Goal: Information Seeking & Learning: Learn about a topic

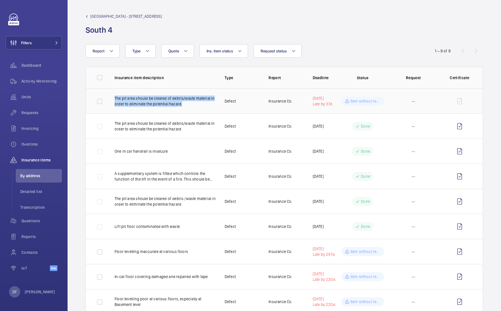
copy p "The pit area should be cleared of debris/waste material in order to eliminate t…"
drag, startPoint x: 114, startPoint y: 99, endPoint x: 184, endPoint y: 104, distance: 70.6
click at [184, 104] on td "The pit area should be cleared of debris/waste material in order to eliminate t…" at bounding box center [161, 100] width 110 height 25
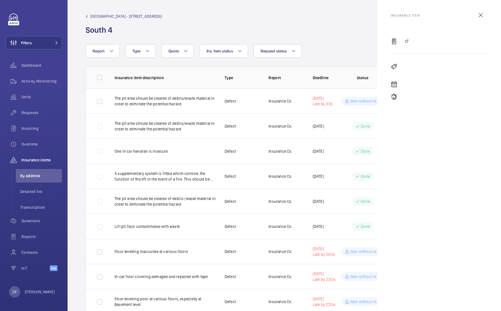
click at [316, 47] on div "Report Request status Ins. item status Quote Type" at bounding box center [251, 51] width 330 height 14
click at [472, 15] on p "Insurance item" at bounding box center [439, 16] width 97 height 4
click at [478, 16] on wm-front-icon-button at bounding box center [481, 15] width 14 height 14
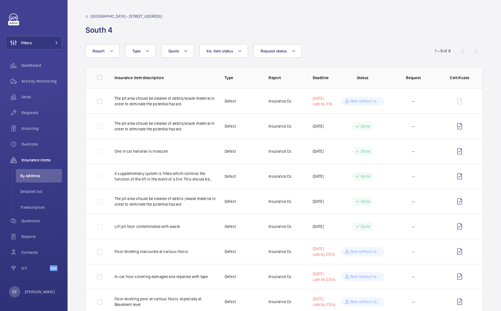
click at [117, 15] on span "[GEOGRAPHIC_DATA] - [STREET_ADDRESS]" at bounding box center [126, 17] width 72 height 6
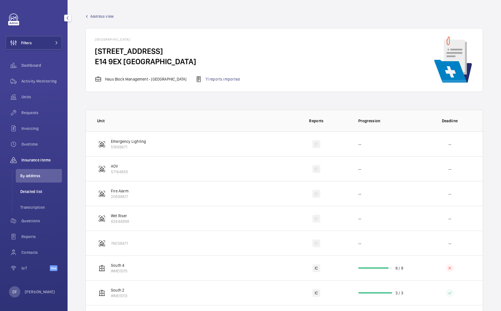
click at [50, 195] on li "Detailed list" at bounding box center [39, 192] width 46 height 14
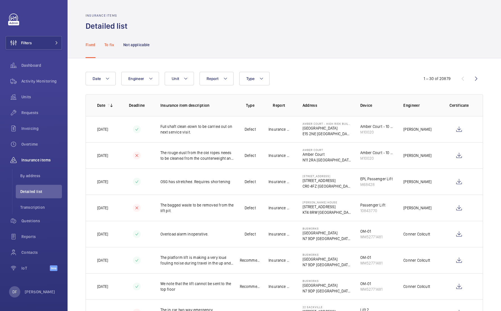
click at [110, 44] on p "To fix" at bounding box center [109, 45] width 10 height 6
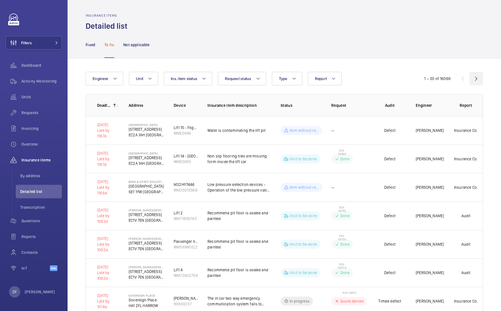
click at [476, 80] on wm-front-icon-button at bounding box center [477, 79] width 14 height 14
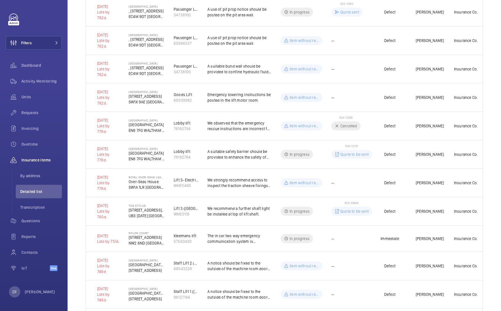
scroll to position [253, 0]
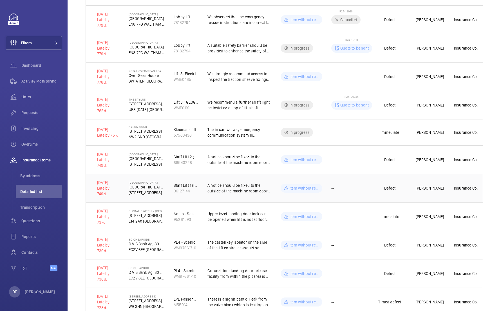
click at [258, 193] on p "A notice should be fixed to the outside of the machine room door stating "Dange…" at bounding box center [239, 187] width 64 height 11
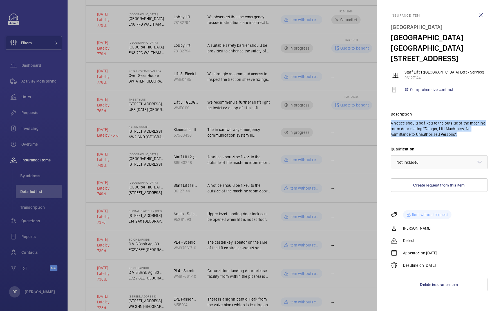
drag, startPoint x: 463, startPoint y: 135, endPoint x: 379, endPoint y: 123, distance: 85.3
click at [379, 123] on mat-sidenav "Insurance item [GEOGRAPHIC_DATA] Staff Lift 1 (West Tower Left - Service) 96127…" at bounding box center [439, 155] width 124 height 311
copy p "A notice should be fixed to the outside of the machine room door stating "Dange…"
click at [316, 119] on div at bounding box center [250, 155] width 501 height 311
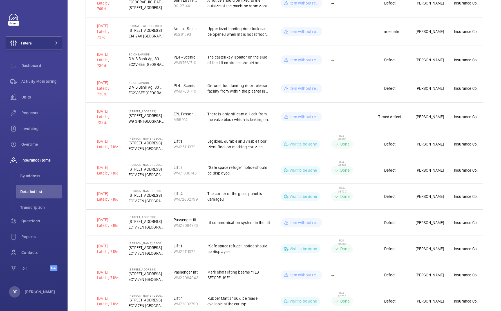
scroll to position [457, 0]
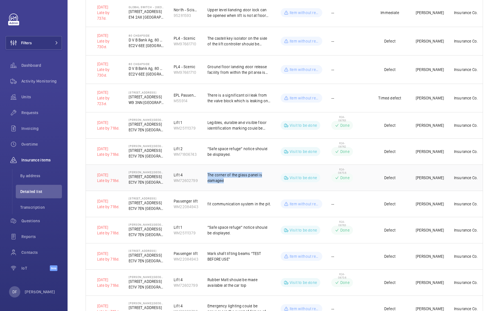
copy p "The corner of the glass panel is damaged"
drag, startPoint x: 247, startPoint y: 182, endPoint x: 206, endPoint y: 175, distance: 41.8
click at [206, 175] on td "The corner of the glass panel is damaged" at bounding box center [234, 177] width 73 height 26
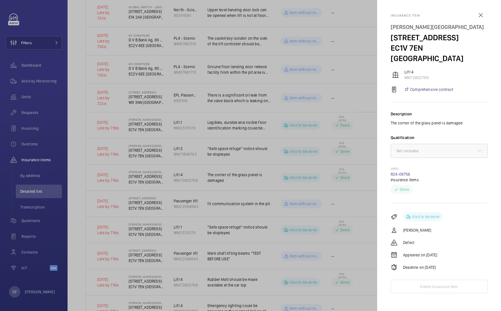
click at [250, 140] on div at bounding box center [250, 155] width 501 height 311
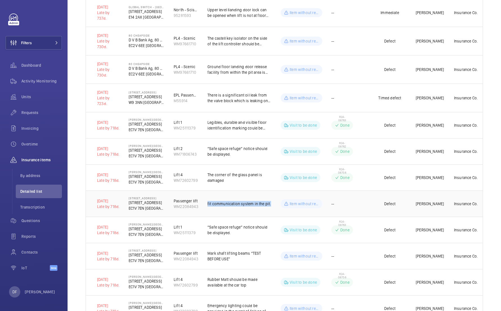
drag, startPoint x: 271, startPoint y: 205, endPoint x: 206, endPoint y: 204, distance: 64.8
click at [206, 204] on td "fit communication system in the pit." at bounding box center [234, 204] width 73 height 26
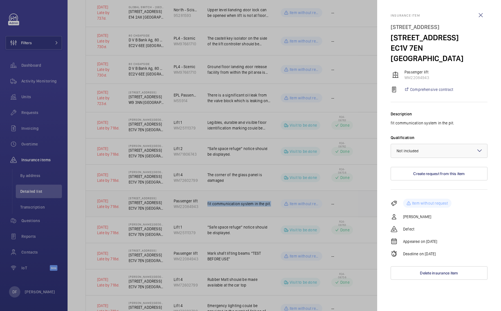
copy p "fit communication system in the pit."
click at [399, 120] on p "fit communication system in the pit." at bounding box center [439, 123] width 97 height 6
copy p "fit communication system in the pit."
